Goal: Task Accomplishment & Management: Manage account settings

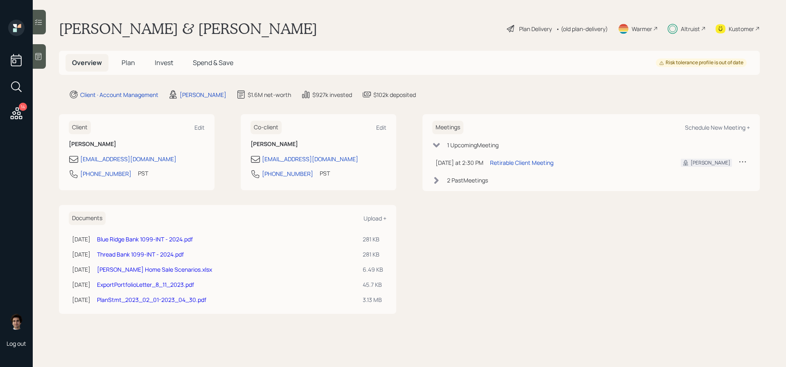
click at [162, 61] on span "Invest" at bounding box center [164, 62] width 18 height 9
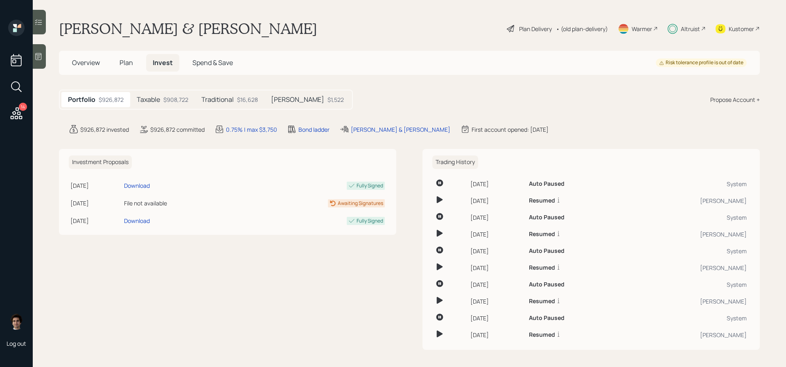
click at [682, 20] on div "Altruist" at bounding box center [686, 29] width 38 height 18
click at [119, 61] on span "Plan" at bounding box center [126, 62] width 14 height 9
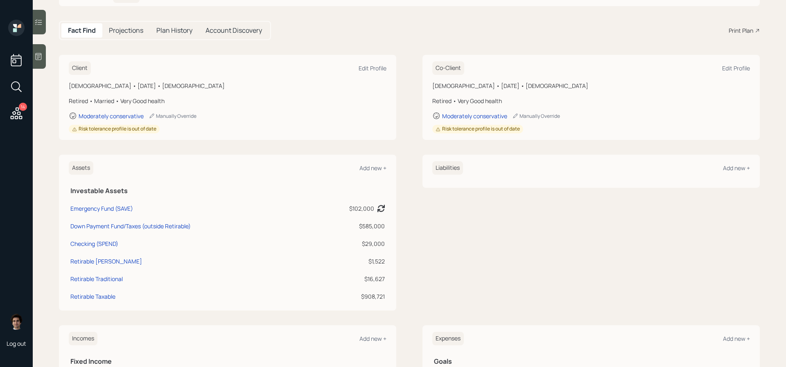
scroll to position [67, 0]
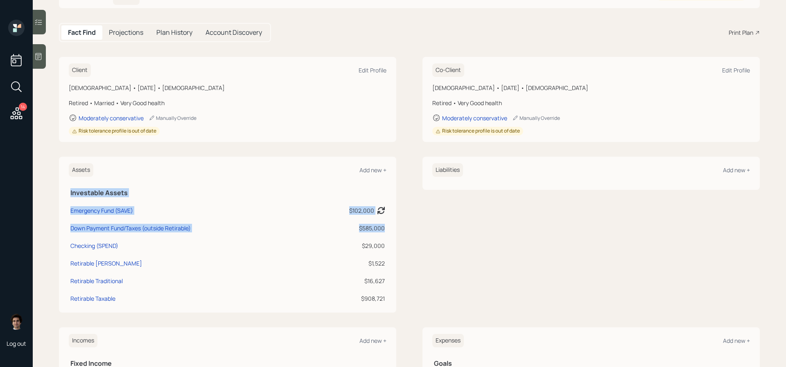
drag, startPoint x: 391, startPoint y: 232, endPoint x: 332, endPoint y: 232, distance: 58.9
click at [332, 232] on div "Assets Add new + Investable Assets Emergency Fund (SAVE) $102,000 Asset balance…" at bounding box center [227, 235] width 337 height 156
click at [332, 232] on td "$585,000" at bounding box center [348, 227] width 76 height 18
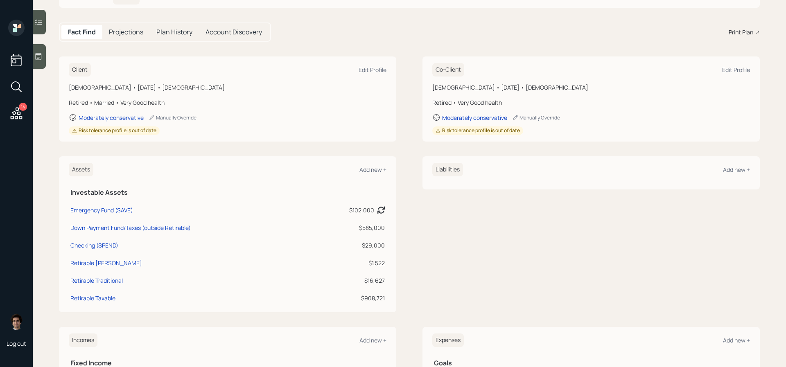
scroll to position [0, 0]
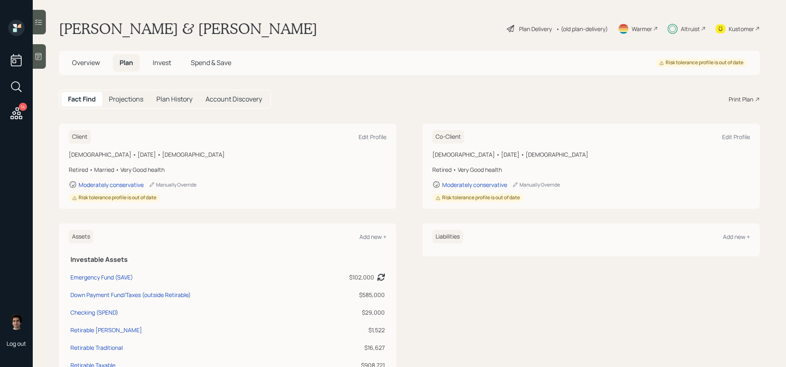
click at [539, 29] on div "Plan Delivery" at bounding box center [535, 29] width 33 height 9
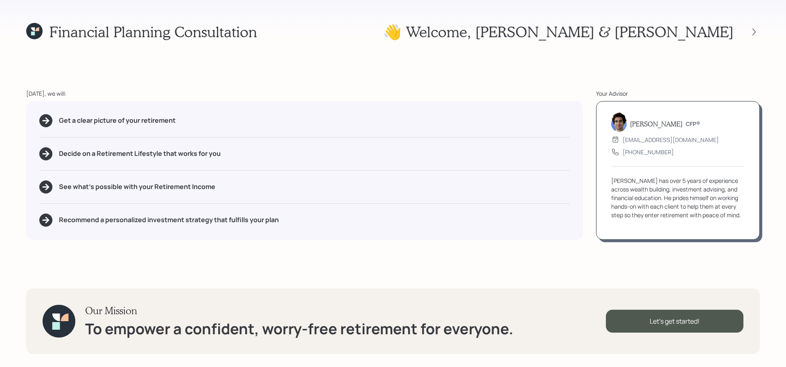
click at [759, 26] on div at bounding box center [753, 31] width 11 height 11
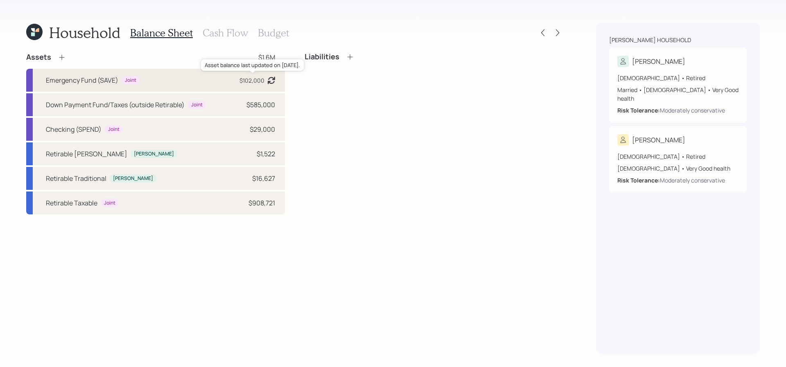
click at [242, 76] on div "$102,000" at bounding box center [251, 80] width 25 height 9
select select "emergency_fund"
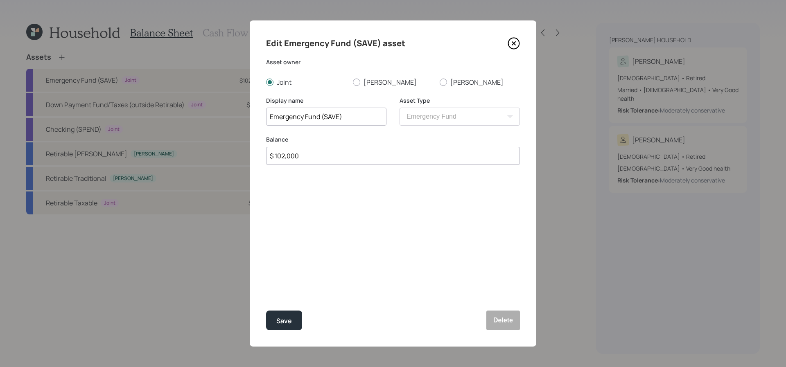
drag, startPoint x: 409, startPoint y: 155, endPoint x: 169, endPoint y: 153, distance: 239.4
click at [169, 153] on div "Edit Emergency Fund (SAVE) asset Asset owner Joint [PERSON_NAME] [PERSON_NAME] …" at bounding box center [393, 183] width 786 height 367
type input "$ 70,000"
click at [266, 311] on button "Save" at bounding box center [284, 321] width 36 height 20
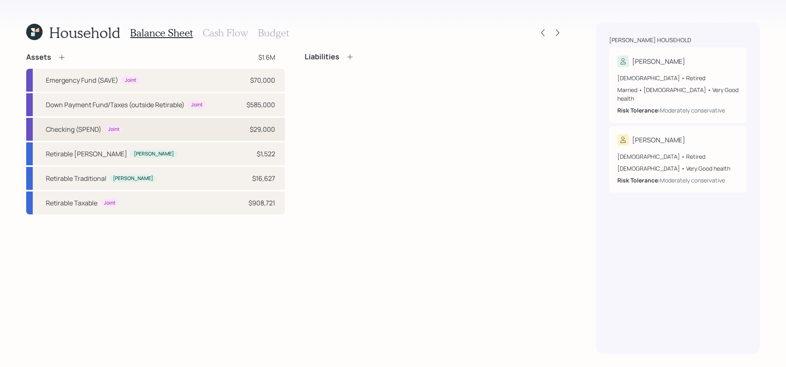
click at [222, 124] on div "Checking (SPEND) Joint $29,000" at bounding box center [155, 129] width 259 height 23
select select "emergency_fund"
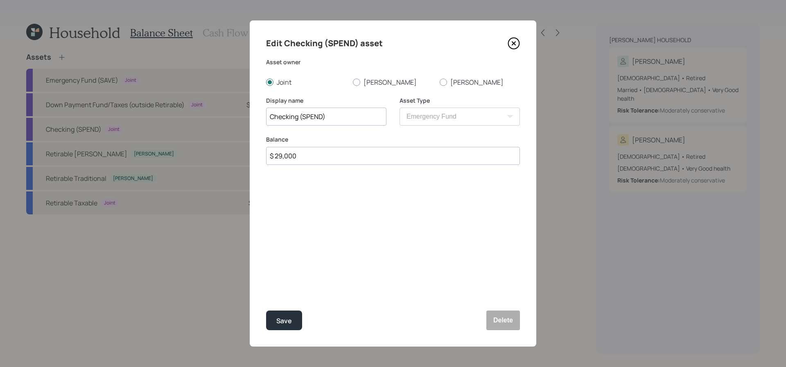
drag, startPoint x: 333, startPoint y: 157, endPoint x: 207, endPoint y: 157, distance: 125.6
click at [207, 157] on div "Edit Checking (SPEND) asset Asset owner Joint [PERSON_NAME] [PERSON_NAME] Displ…" at bounding box center [393, 183] width 786 height 367
type input "$ 31,000"
click at [266, 311] on button "Save" at bounding box center [284, 321] width 36 height 20
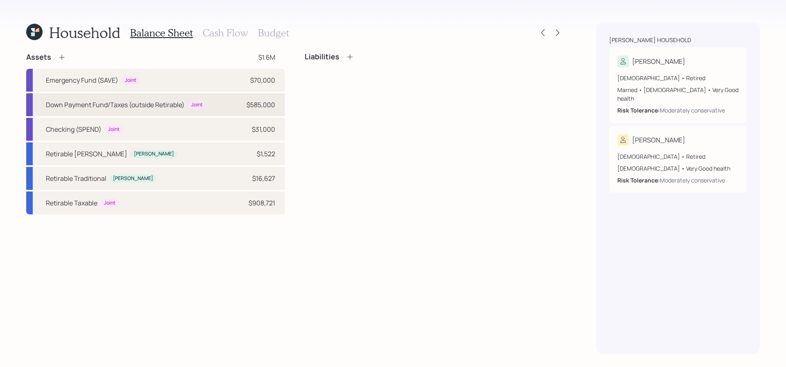
click at [234, 107] on div "Down Payment Fund/Taxes (outside Retirable) Joint $585,000" at bounding box center [155, 104] width 259 height 23
select select "emergency_fund"
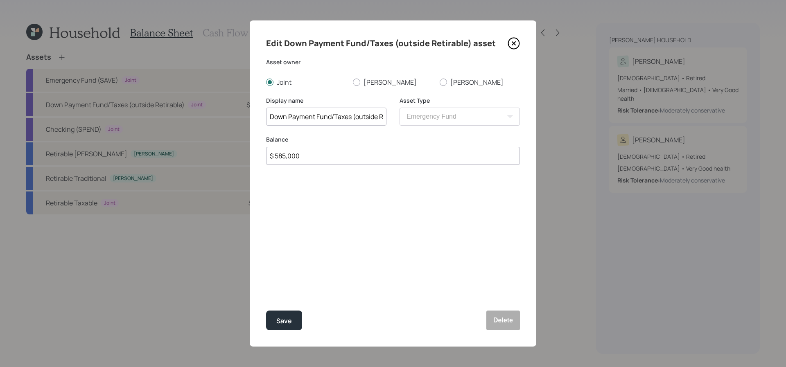
click at [317, 158] on input "$ 585,000" at bounding box center [393, 156] width 254 height 18
drag, startPoint x: 317, startPoint y: 158, endPoint x: 152, endPoint y: 151, distance: 164.7
click at [152, 151] on div "Edit Down Payment Fund/Taxes (outside Retirable) asset Asset owner Joint [PERSO…" at bounding box center [393, 183] width 786 height 367
type input "$ 592,000"
click at [266, 311] on button "Save" at bounding box center [284, 321] width 36 height 20
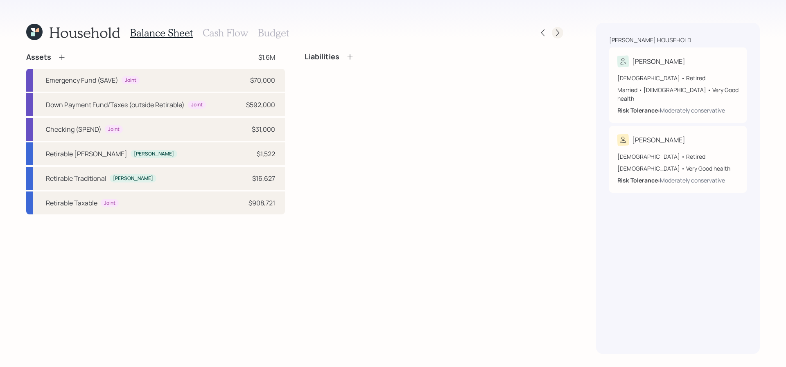
click at [554, 36] on icon at bounding box center [557, 33] width 8 height 8
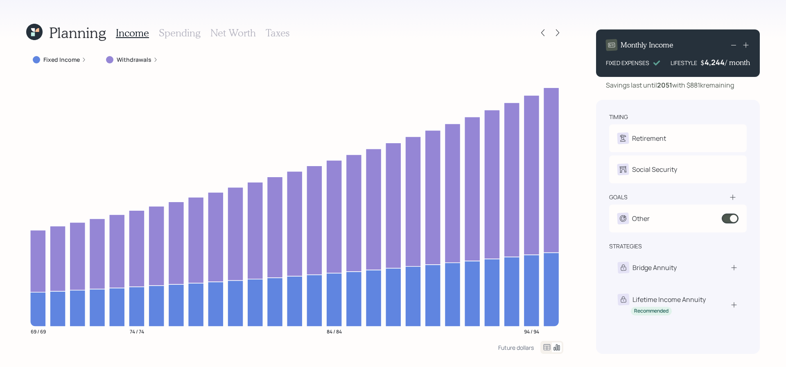
click at [232, 36] on h3 "Net Worth" at bounding box center [232, 33] width 45 height 12
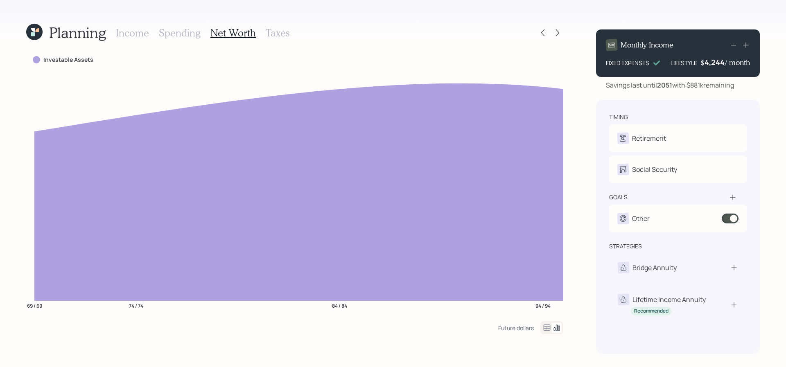
click at [135, 38] on div "Income Spending Net Worth Taxes" at bounding box center [203, 33] width 174 height 20
click at [135, 35] on h3 "Income" at bounding box center [132, 33] width 33 height 12
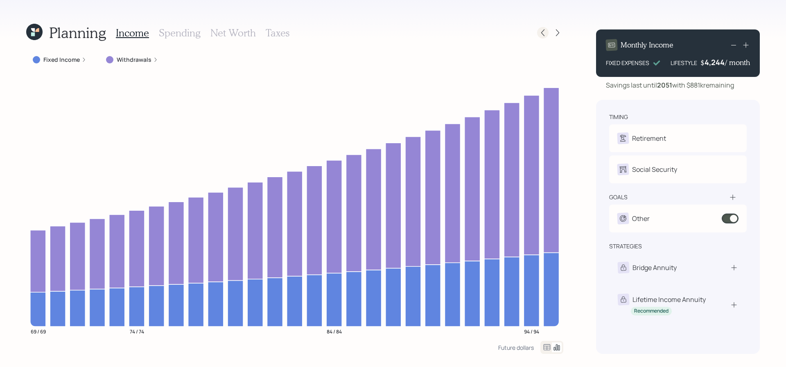
click at [546, 33] on icon at bounding box center [543, 33] width 8 height 8
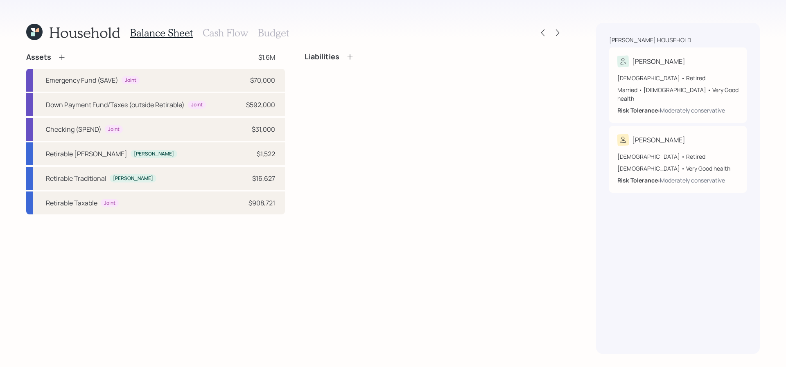
click at [241, 28] on h3 "Cash Flow" at bounding box center [225, 33] width 45 height 12
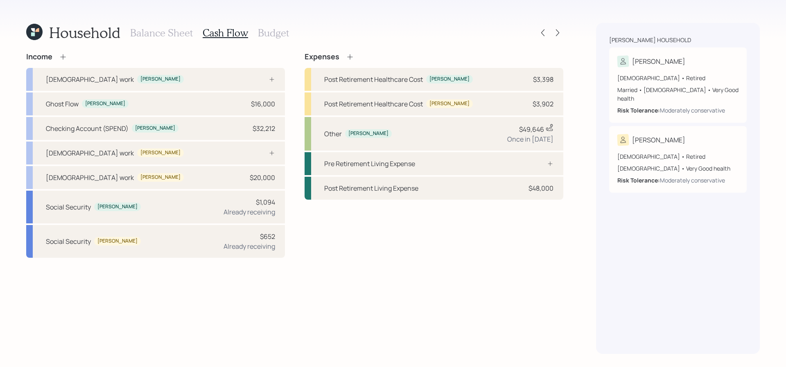
click at [149, 34] on h3 "Balance Sheet" at bounding box center [161, 33] width 63 height 12
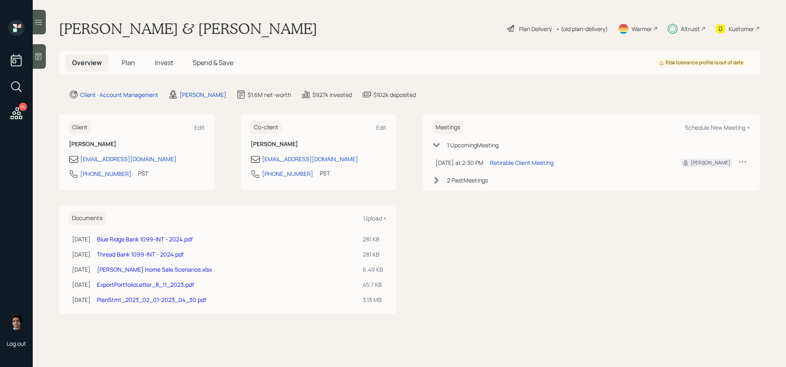
click at [227, 59] on span "Spend & Save" at bounding box center [213, 62] width 41 height 9
